Goal: Transaction & Acquisition: Obtain resource

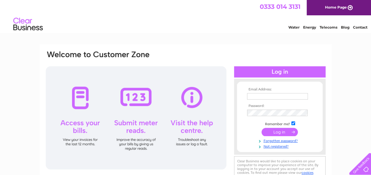
type input "mary.peteranna@aocarchaeology.com"
click at [274, 133] on input "submit" at bounding box center [280, 132] width 36 height 8
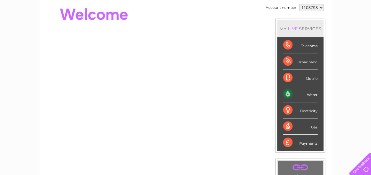
scroll to position [30, 0]
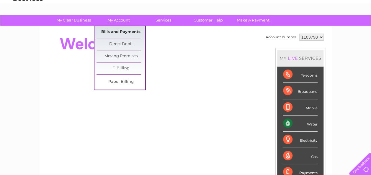
click at [120, 31] on link "Bills and Payments" at bounding box center [121, 32] width 49 height 12
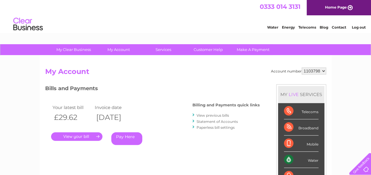
click at [90, 135] on link "." at bounding box center [76, 137] width 51 height 9
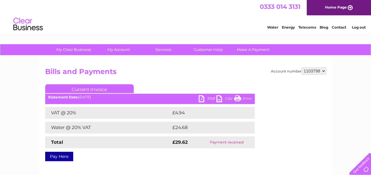
scroll to position [59, 0]
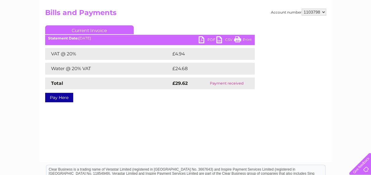
click at [200, 39] on link "PDF" at bounding box center [208, 40] width 18 height 9
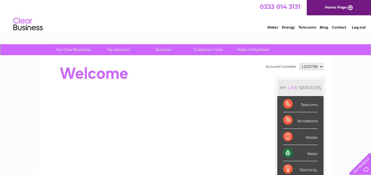
click at [354, 25] on link "Log out" at bounding box center [359, 27] width 14 height 4
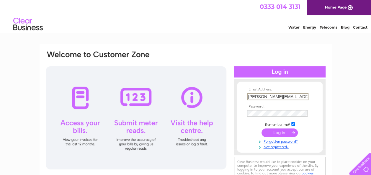
scroll to position [0, 14]
drag, startPoint x: 247, startPoint y: 96, endPoint x: 423, endPoint y: 119, distance: 177.9
click at [371, 119] on html "Email Address: mary.peteranna@aocarchaeology.com Password:" at bounding box center [185, 157] width 371 height 315
type input "ilona.soffe@aocarchaeology.com"
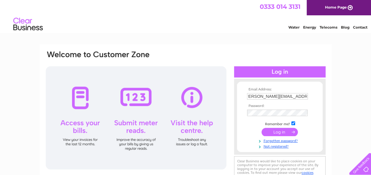
scroll to position [0, 0]
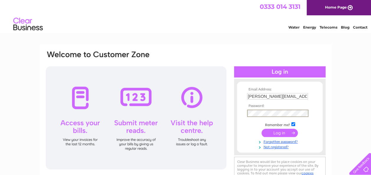
click at [214, 114] on div "Email Address: ilona.soffe@aocarchaeology.com Password:" at bounding box center [185, 117] width 281 height 134
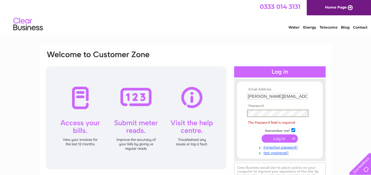
click at [283, 136] on input "submit" at bounding box center [280, 139] width 36 height 8
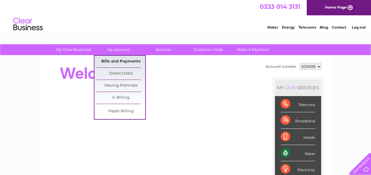
click at [122, 61] on link "Bills and Payments" at bounding box center [121, 62] width 49 height 12
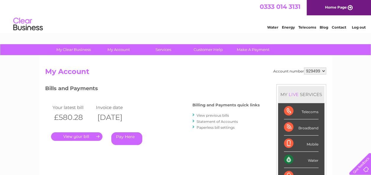
click at [80, 139] on link "." at bounding box center [76, 137] width 51 height 9
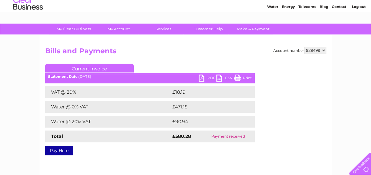
scroll to position [30, 0]
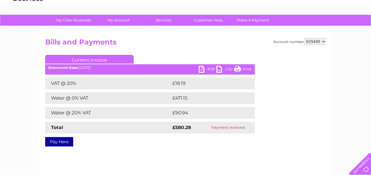
click at [202, 66] on link "PDF" at bounding box center [208, 70] width 18 height 9
